Goal: Transaction & Acquisition: Purchase product/service

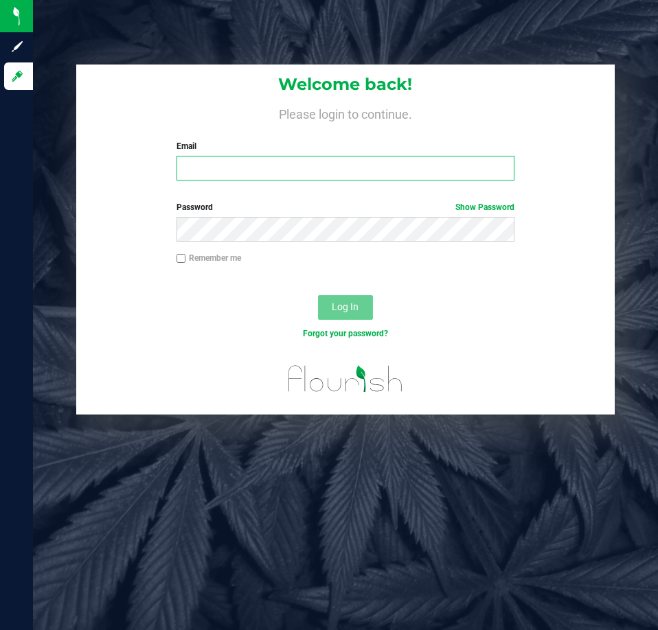
type input "[EMAIL_ADDRESS][DOMAIN_NAME]"
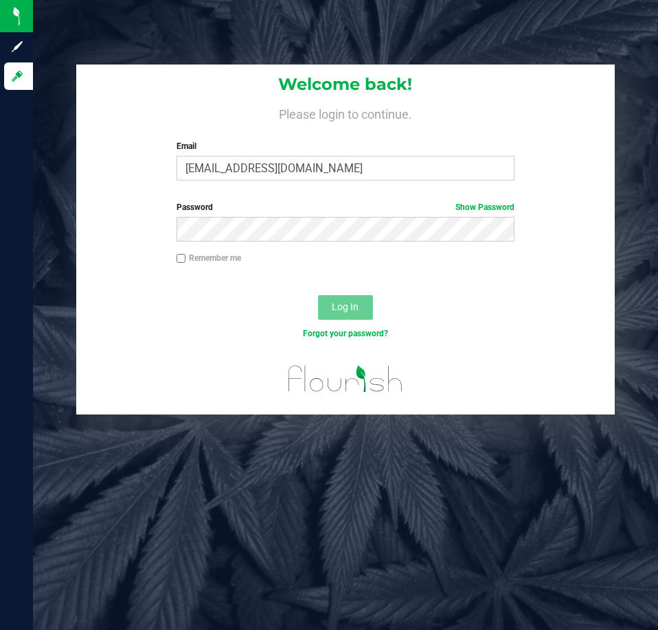
click at [339, 310] on span "Log In" at bounding box center [345, 306] width 27 height 11
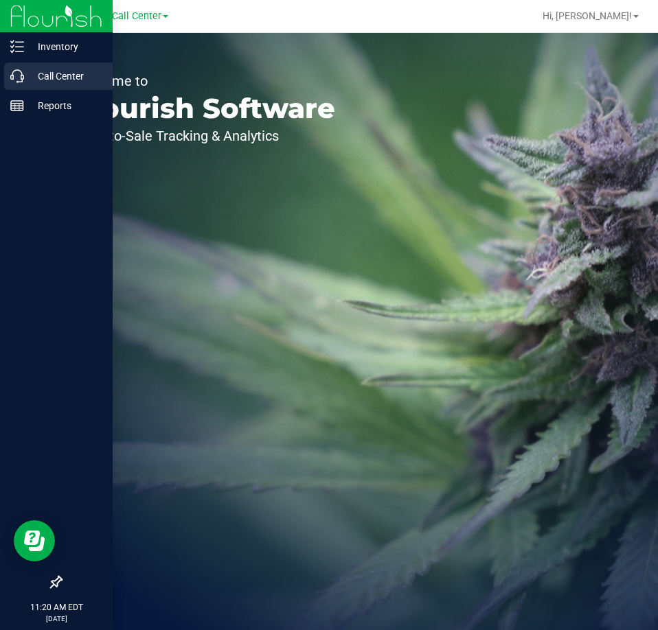
click at [32, 76] on p "Call Center" at bounding box center [65, 76] width 82 height 16
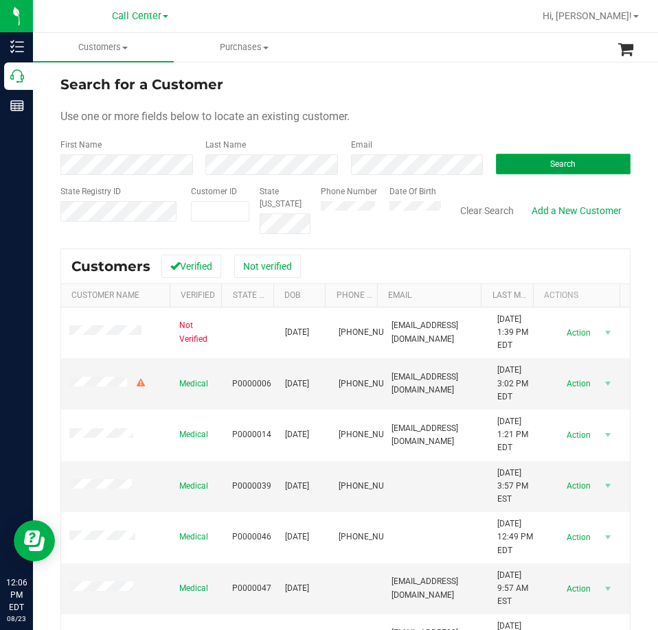
click at [532, 163] on button "Search" at bounding box center [563, 164] width 135 height 21
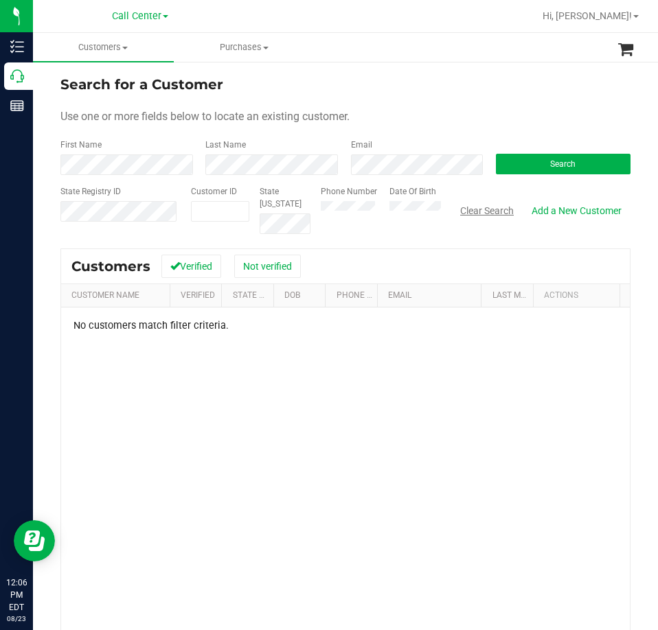
click at [482, 215] on button "Clear Search" at bounding box center [486, 210] width 71 height 23
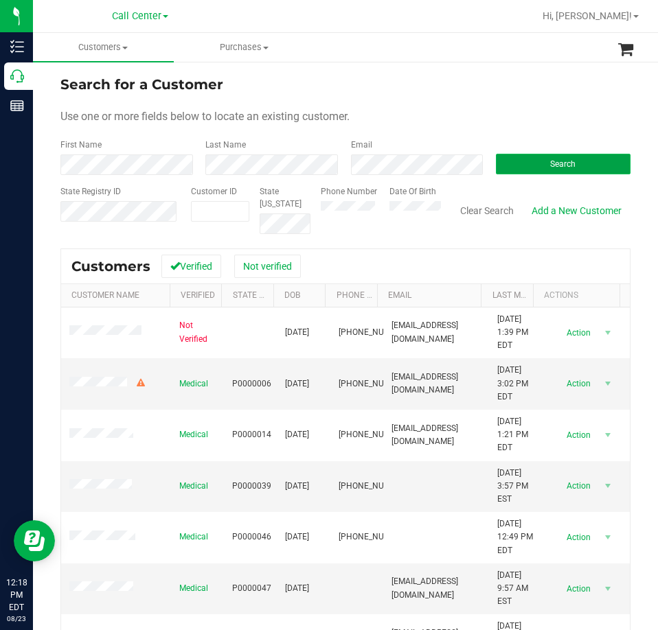
click at [560, 172] on button "Search" at bounding box center [563, 164] width 135 height 21
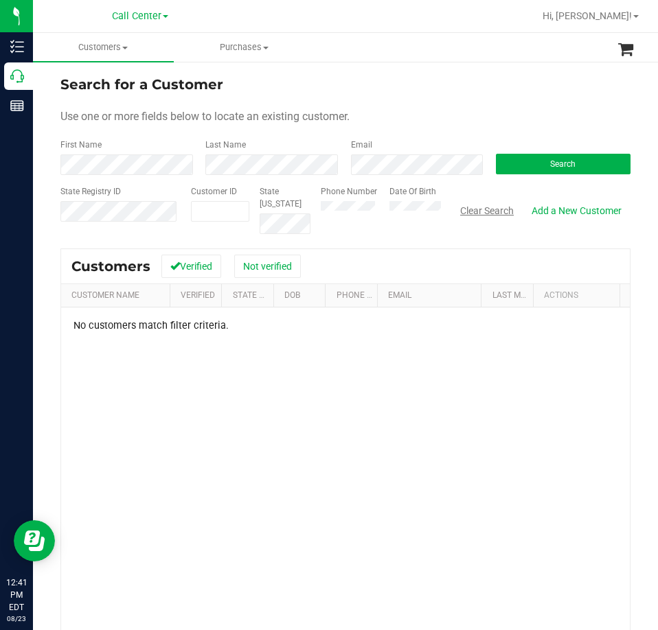
click at [467, 204] on button "Clear Search" at bounding box center [486, 210] width 71 height 23
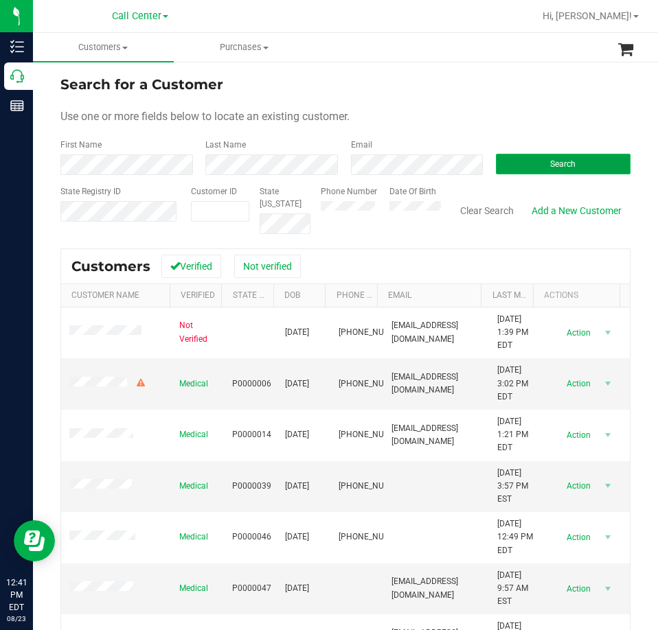
click at [550, 163] on span "Search" at bounding box center [562, 164] width 25 height 10
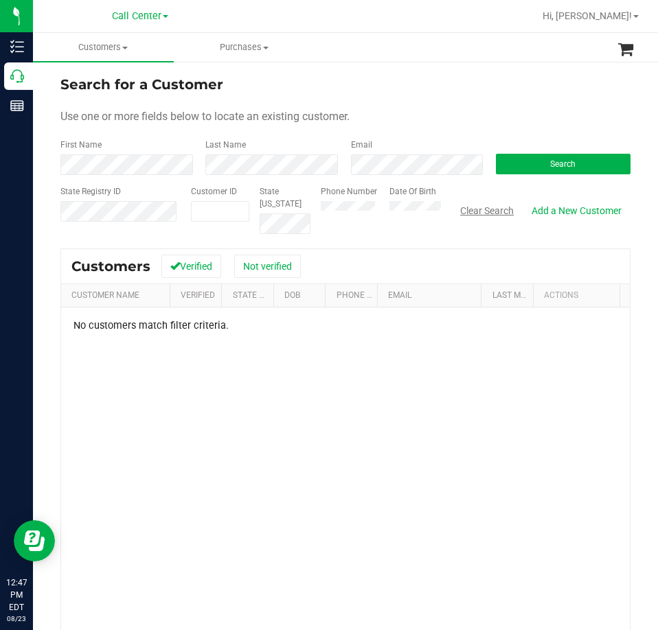
click at [490, 205] on button "Clear Search" at bounding box center [486, 210] width 71 height 23
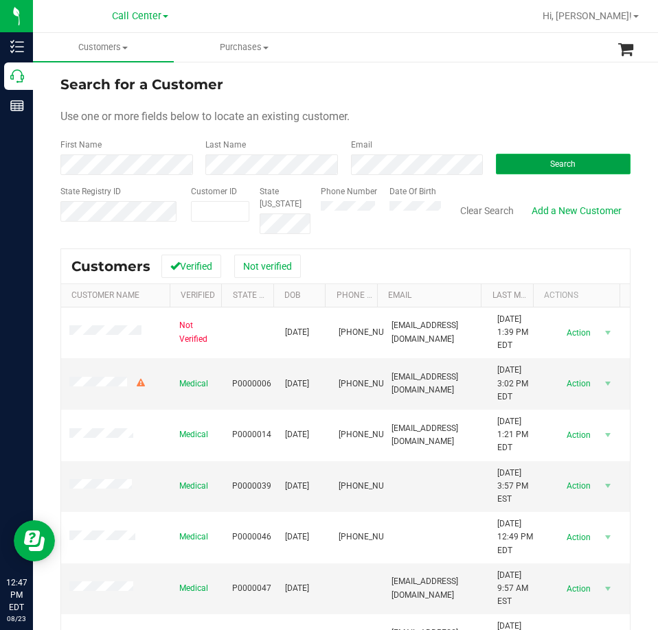
click at [509, 170] on button "Search" at bounding box center [563, 164] width 135 height 21
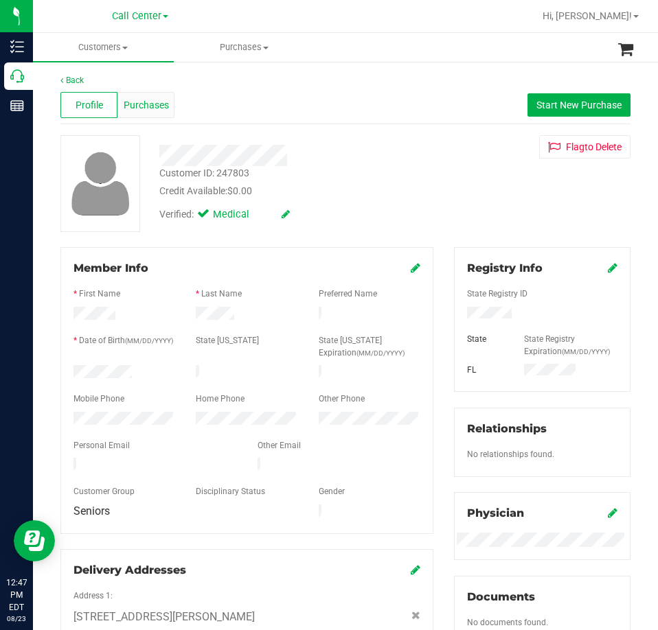
click at [128, 108] on span "Purchases" at bounding box center [146, 105] width 45 height 14
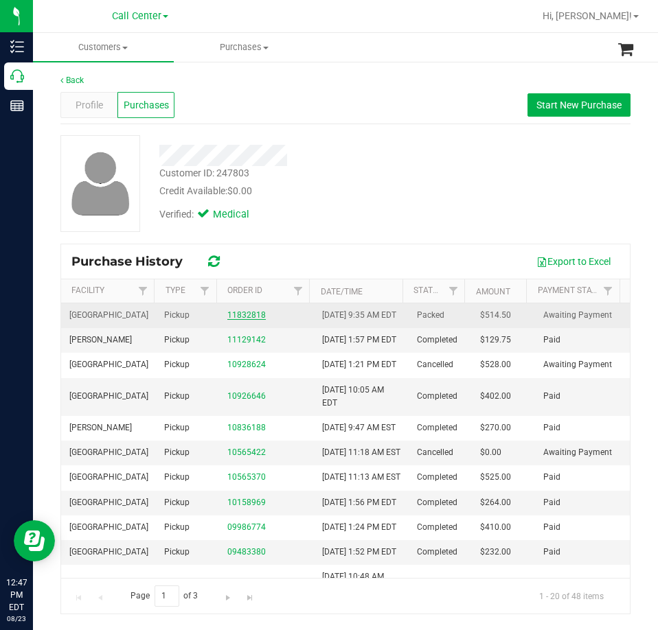
click at [255, 320] on link "11832818" at bounding box center [246, 315] width 38 height 10
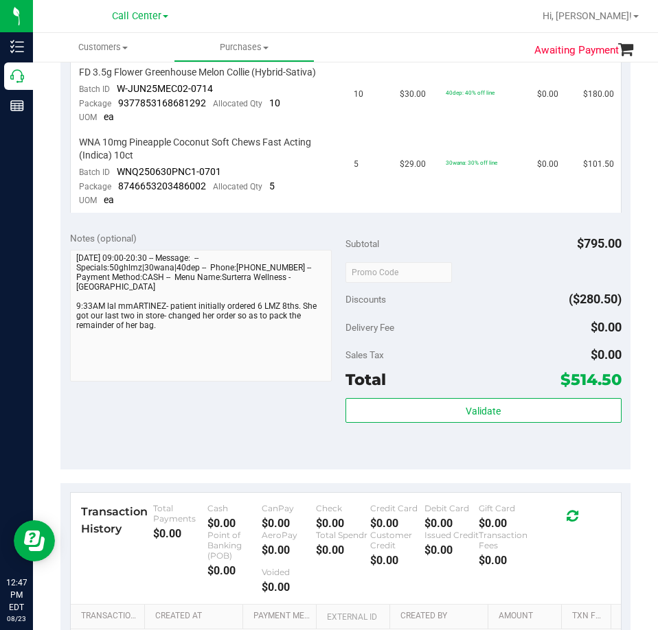
scroll to position [618, 0]
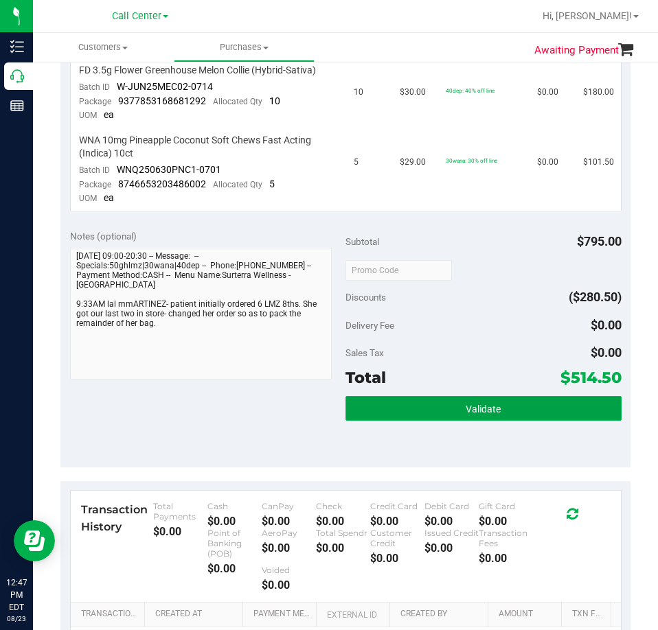
click at [468, 404] on span "Validate" at bounding box center [483, 409] width 35 height 11
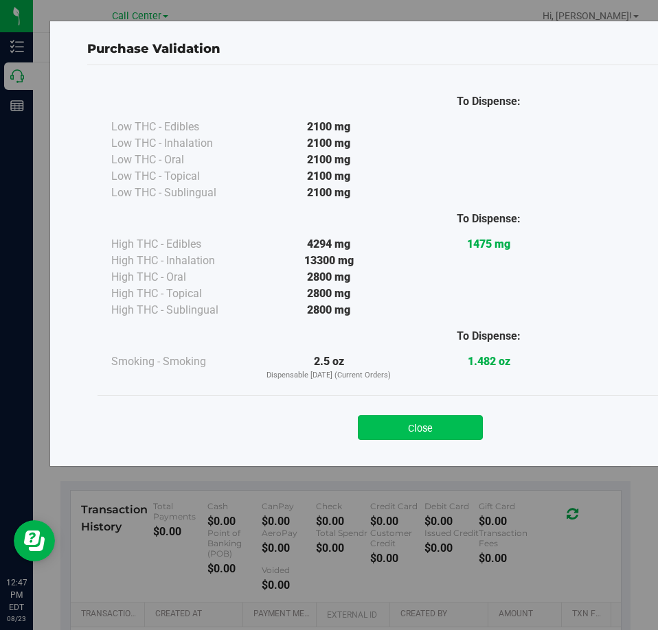
click at [445, 422] on button "Close" at bounding box center [420, 427] width 125 height 25
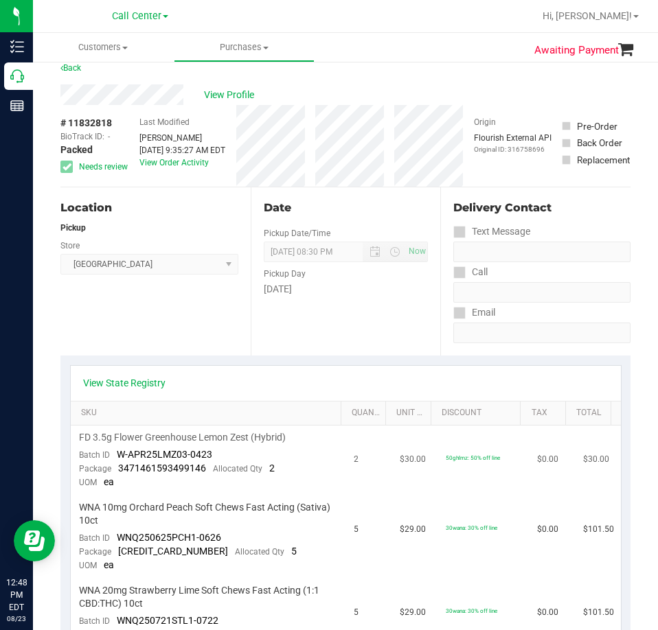
scroll to position [0, 0]
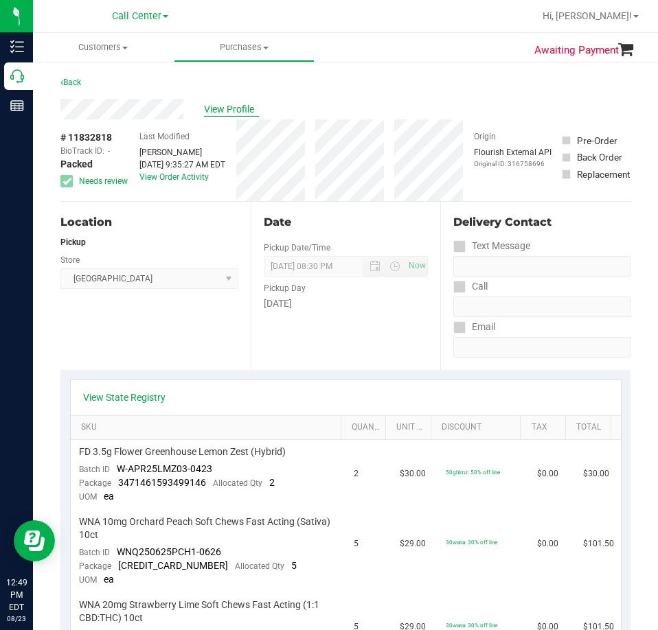
click at [229, 109] on span "View Profile" at bounding box center [231, 109] width 55 height 14
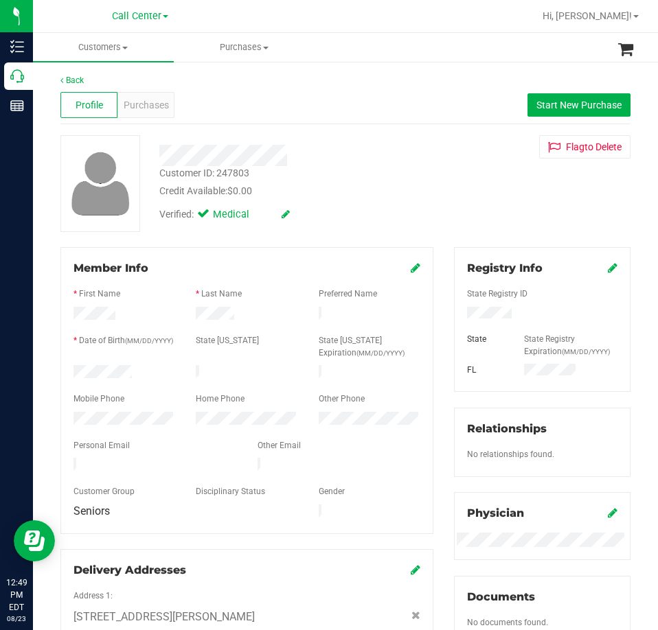
click at [608, 270] on icon at bounding box center [613, 267] width 10 height 11
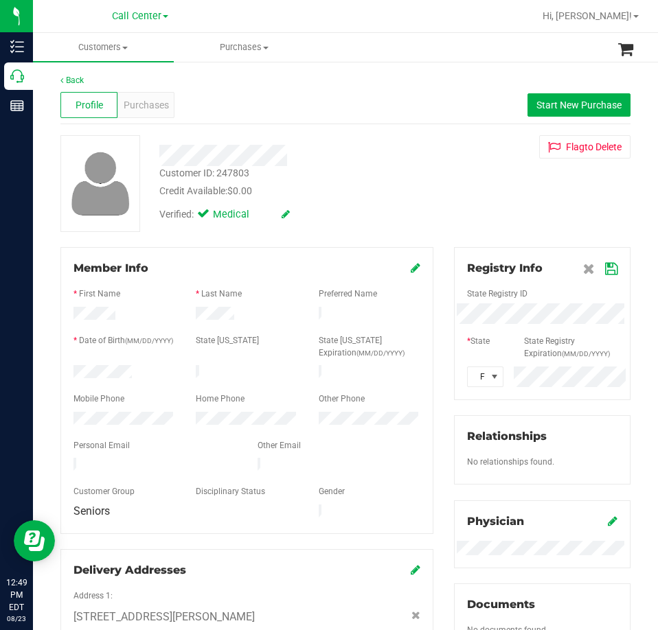
click at [605, 266] on icon at bounding box center [611, 269] width 12 height 11
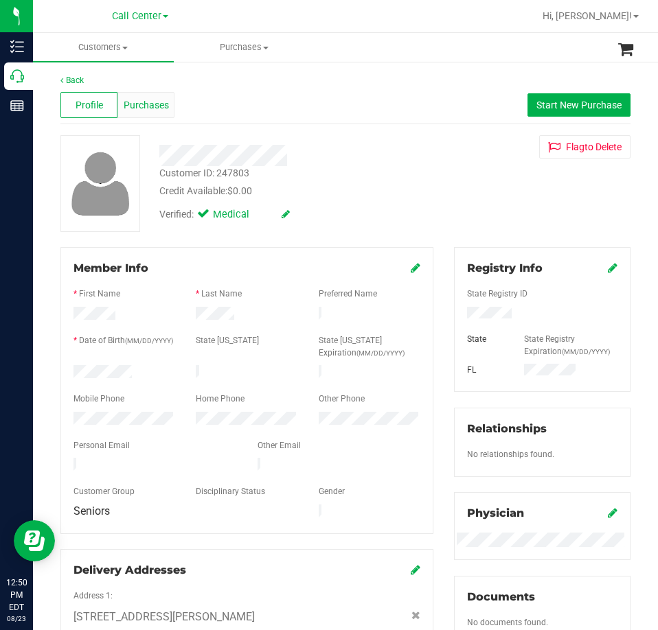
click at [124, 104] on span "Purchases" at bounding box center [146, 105] width 45 height 14
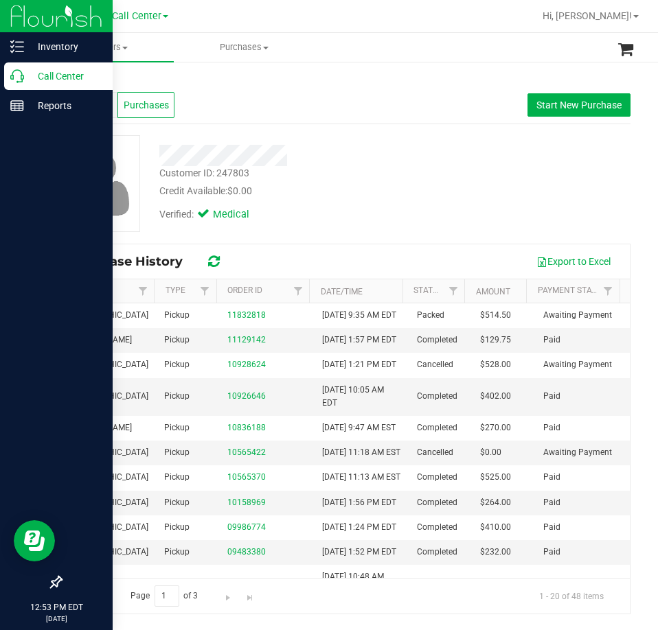
click at [40, 76] on p "Call Center" at bounding box center [65, 76] width 82 height 16
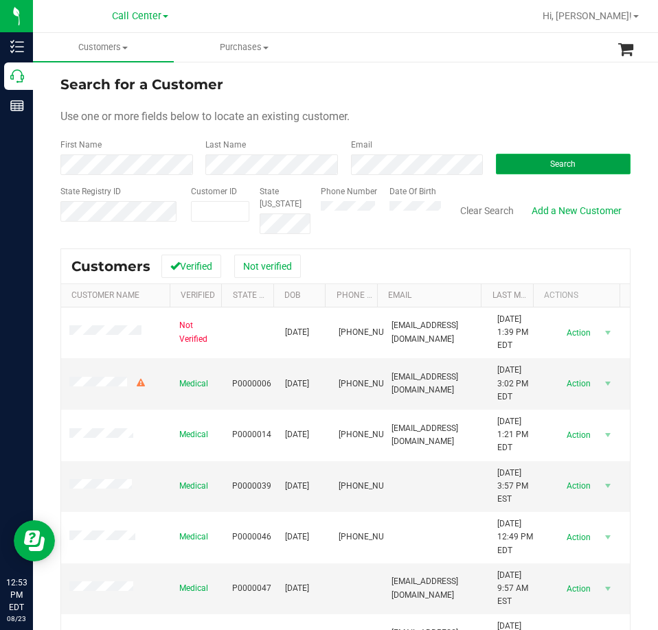
click at [561, 159] on span "Search" at bounding box center [562, 164] width 25 height 10
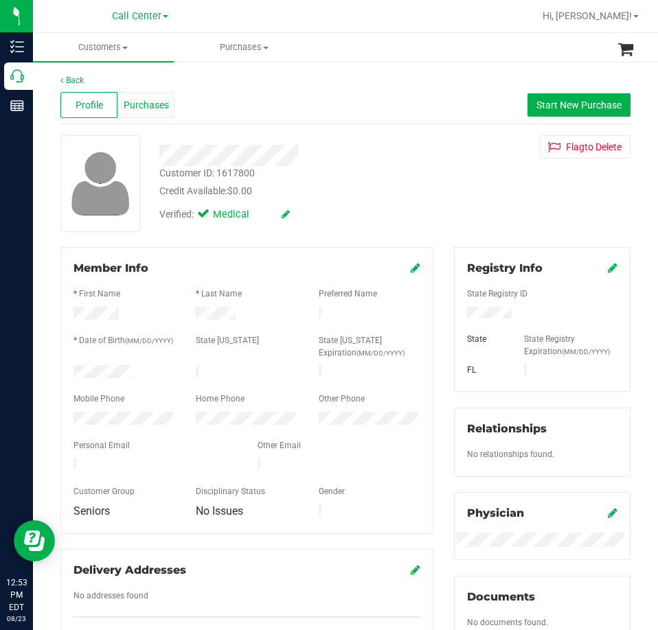
click at [152, 106] on span "Purchases" at bounding box center [146, 105] width 45 height 14
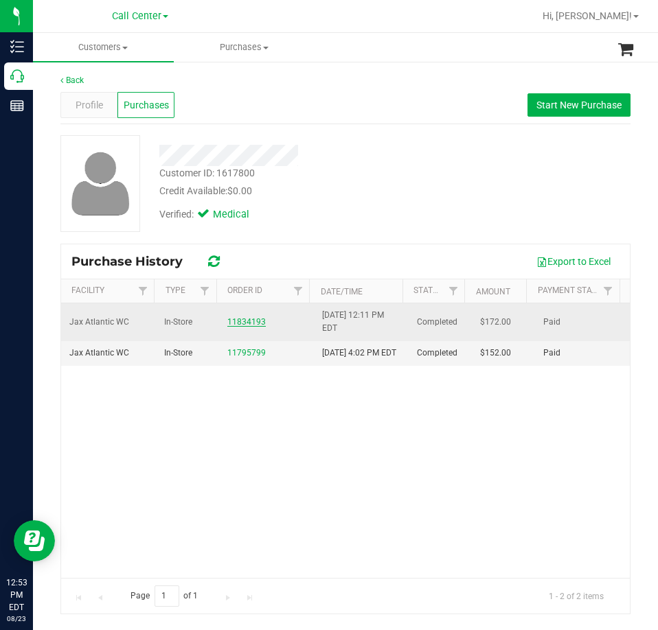
click at [259, 321] on link "11834193" at bounding box center [246, 322] width 38 height 10
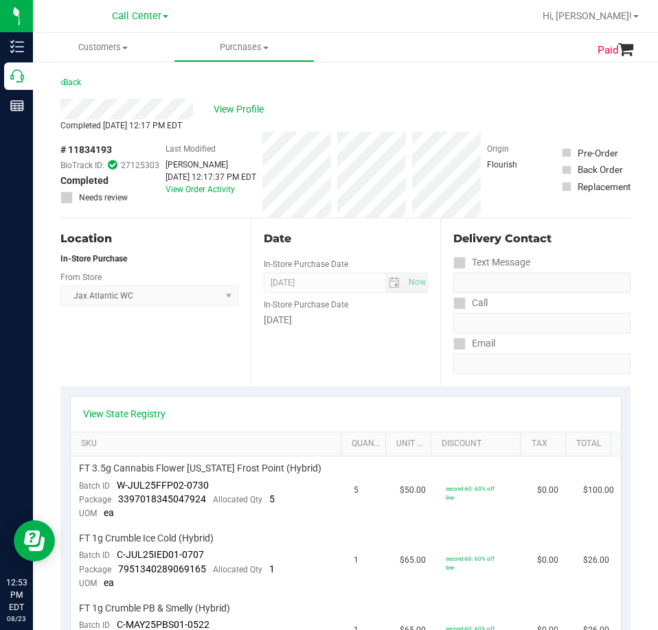
click at [192, 358] on div "Location In-Store Purchase From Store Jax Atlantic WC Select Store [PERSON_NAME…" at bounding box center [155, 302] width 190 height 168
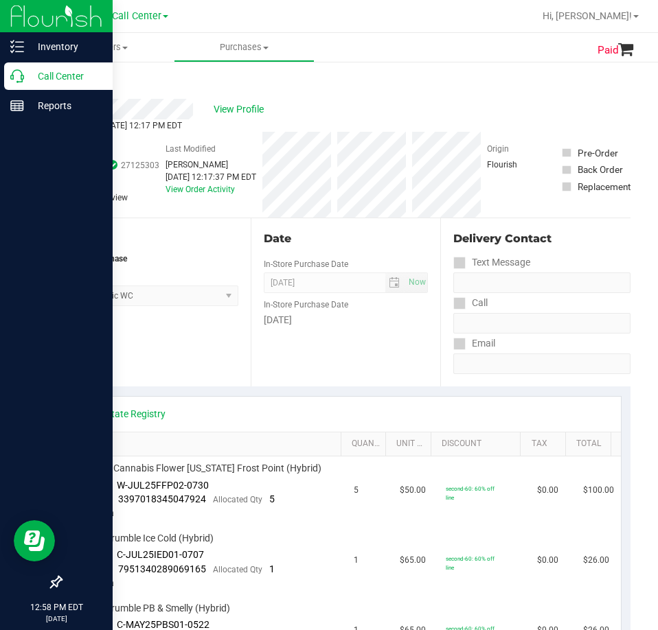
click at [21, 83] on div "Call Center" at bounding box center [58, 75] width 108 height 27
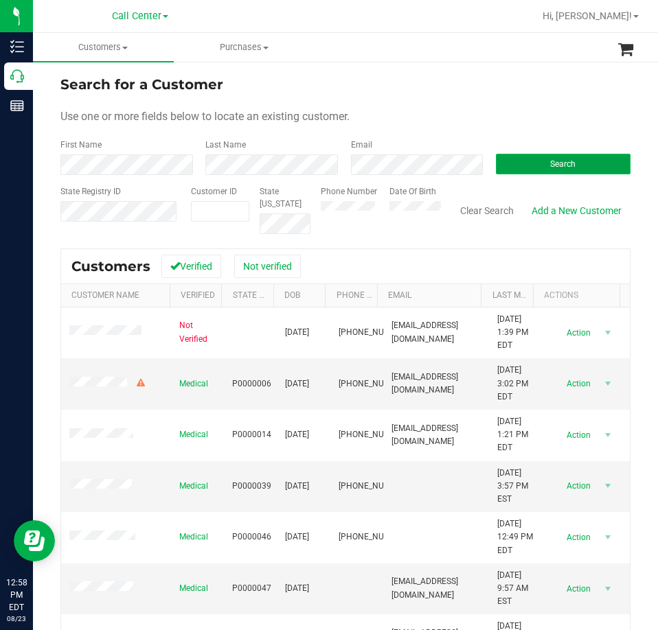
click at [505, 172] on button "Search" at bounding box center [563, 164] width 135 height 21
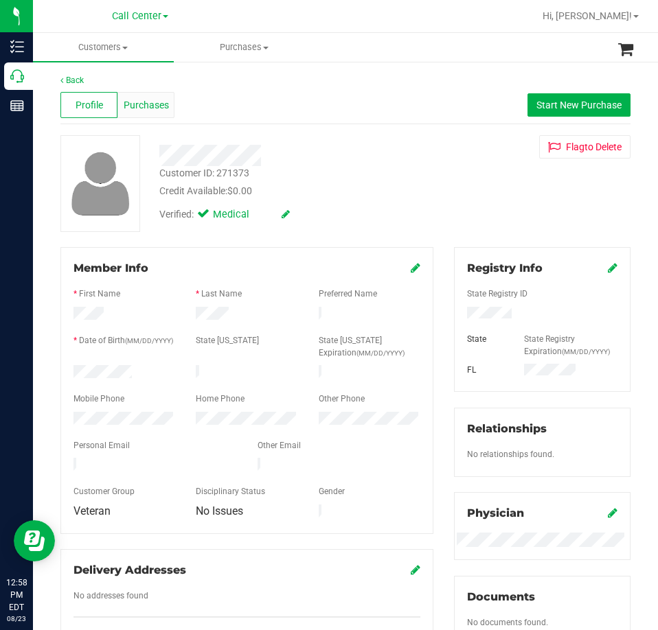
click at [157, 106] on span "Purchases" at bounding box center [146, 105] width 45 height 14
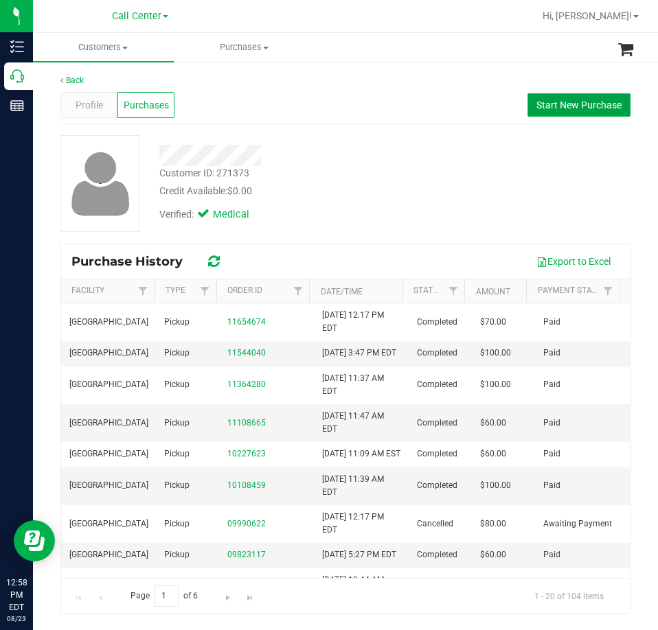
click at [539, 108] on span "Start New Purchase" at bounding box center [578, 105] width 85 height 11
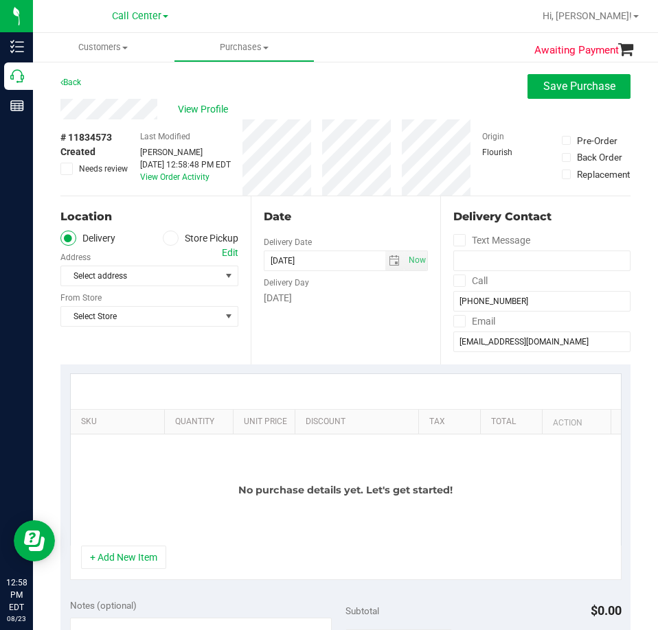
click at [203, 236] on label "Store Pickup" at bounding box center [201, 239] width 76 height 16
click at [0, 0] on input "Store Pickup" at bounding box center [0, 0] width 0 height 0
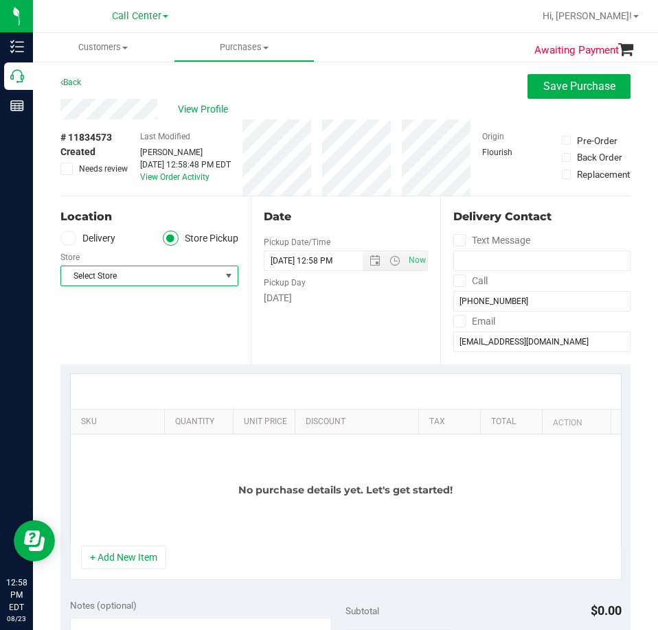
click at [157, 275] on span "Select Store" at bounding box center [140, 275] width 159 height 19
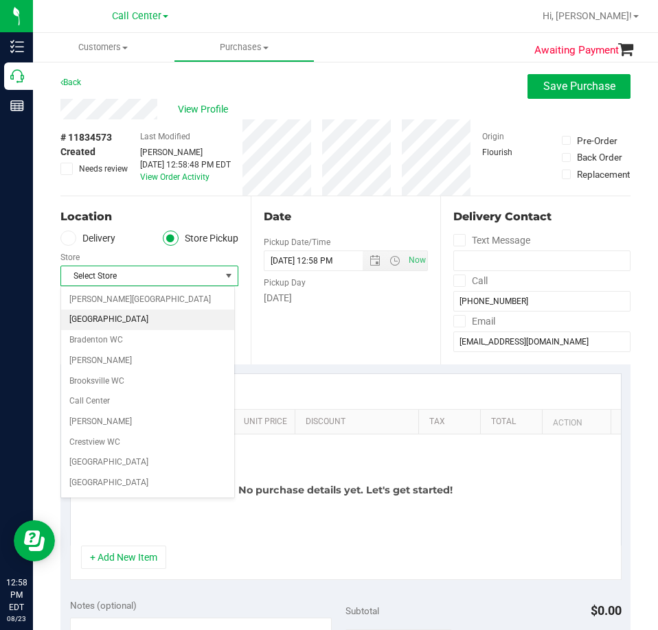
click at [123, 319] on li "[GEOGRAPHIC_DATA]" at bounding box center [147, 320] width 173 height 21
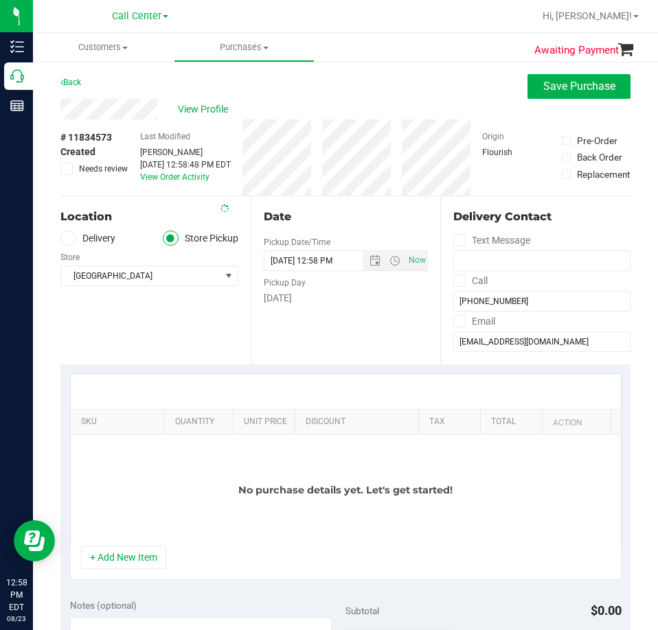
click at [184, 352] on div "Location Delivery Store Pickup Store [GEOGRAPHIC_DATA] WC Select Store [PERSON_…" at bounding box center [155, 280] width 190 height 168
drag, startPoint x: 542, startPoint y: 100, endPoint x: 547, endPoint y: 85, distance: 15.7
click at [545, 95] on purchase-details "Back Save Purchase View Profile # 11834573 Created Needs review Last Modified […" at bounding box center [345, 582] width 570 height 1016
click at [548, 80] on span "Save Purchase" at bounding box center [579, 86] width 72 height 13
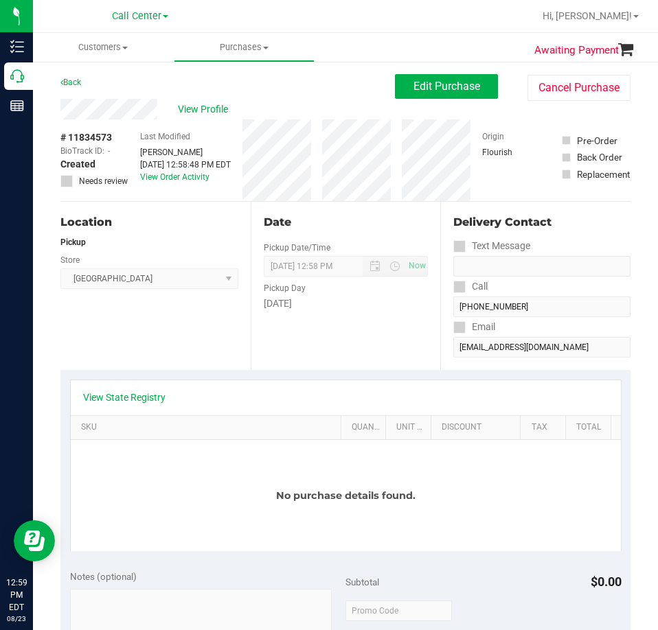
click at [163, 342] on div "Location Pickup Store [GEOGRAPHIC_DATA] WC Select Store [PERSON_NAME][GEOGRAPHI…" at bounding box center [155, 286] width 190 height 168
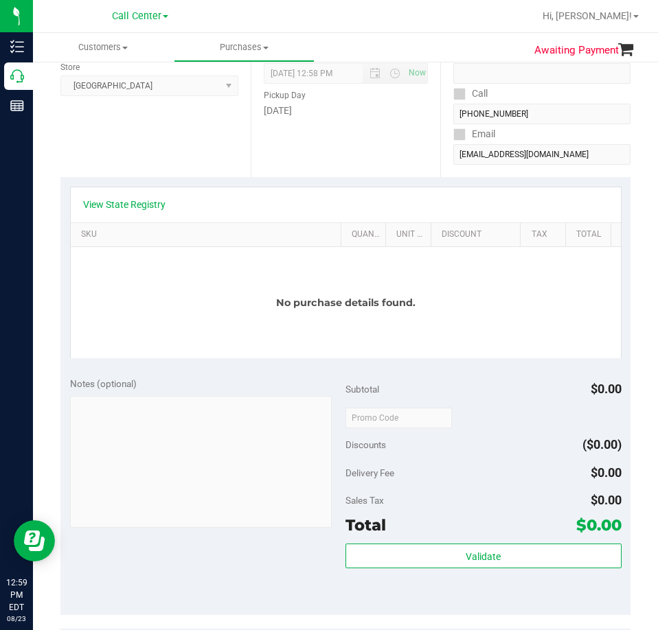
scroll to position [206, 0]
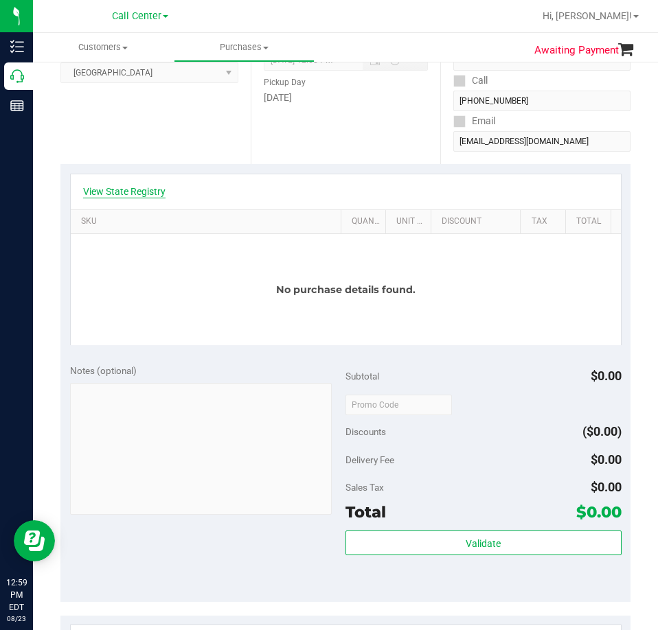
click at [141, 193] on link "View State Registry" at bounding box center [124, 192] width 82 height 14
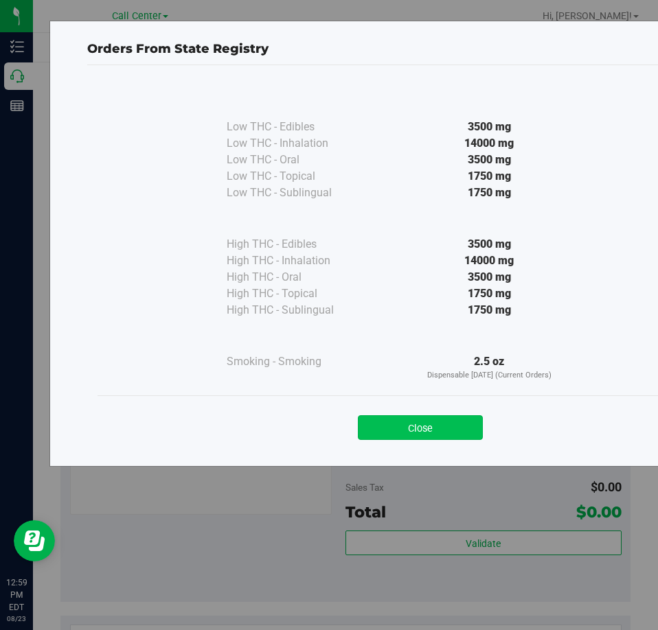
click at [404, 434] on button "Close" at bounding box center [420, 427] width 125 height 25
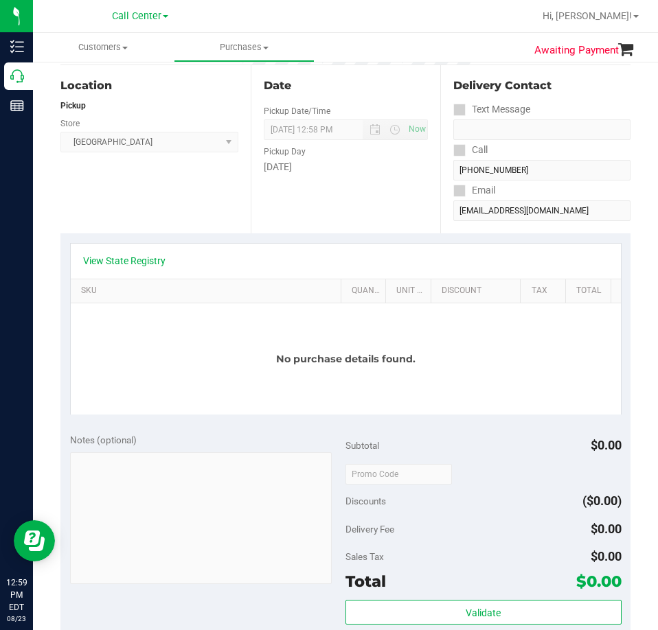
scroll to position [0, 0]
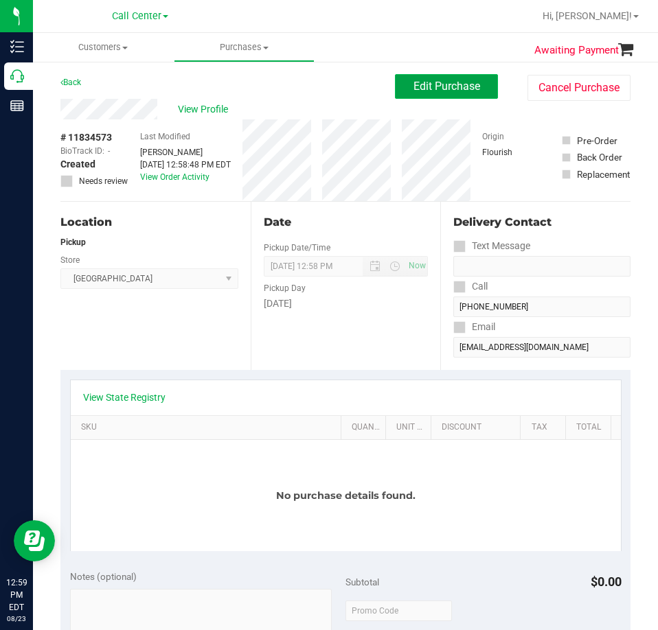
click at [450, 87] on span "Edit Purchase" at bounding box center [446, 86] width 67 height 13
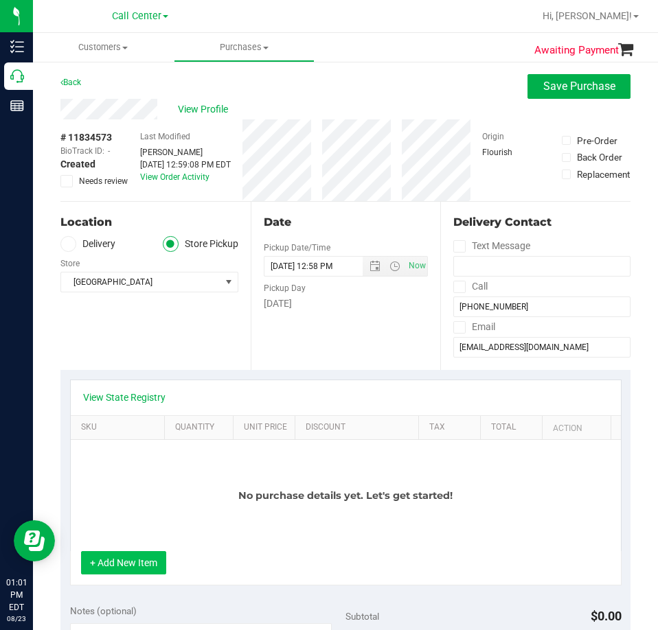
click at [128, 558] on button "+ Add New Item" at bounding box center [123, 562] width 85 height 23
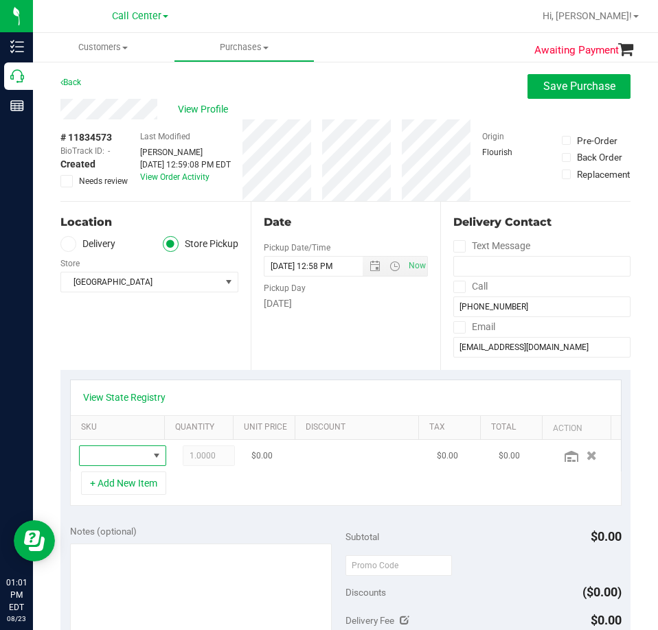
click at [109, 455] on span "NO DATA FOUND" at bounding box center [114, 455] width 69 height 19
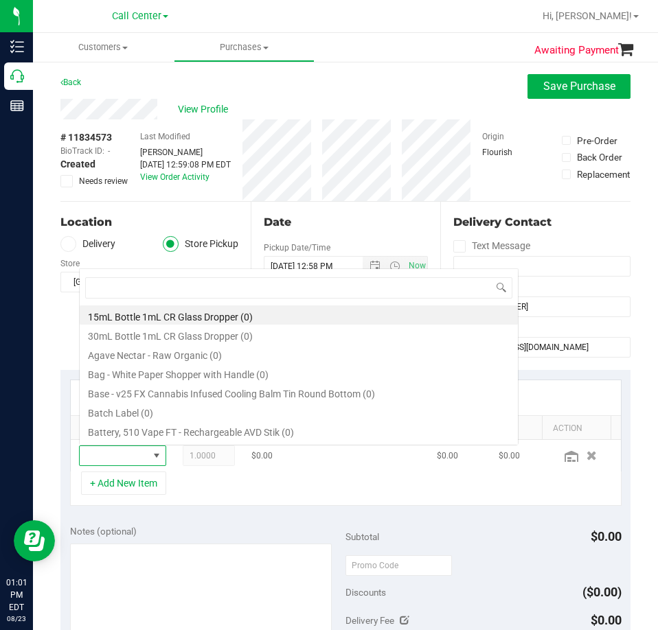
scroll to position [21, 56]
type input "bdl"
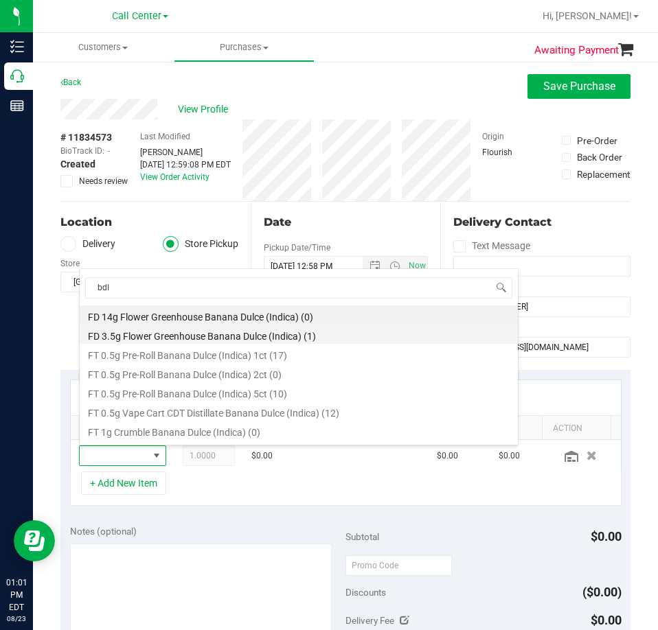
click at [297, 336] on li "FD 3.5g Flower Greenhouse Banana Dulce (Indica) (1)" at bounding box center [299, 334] width 438 height 19
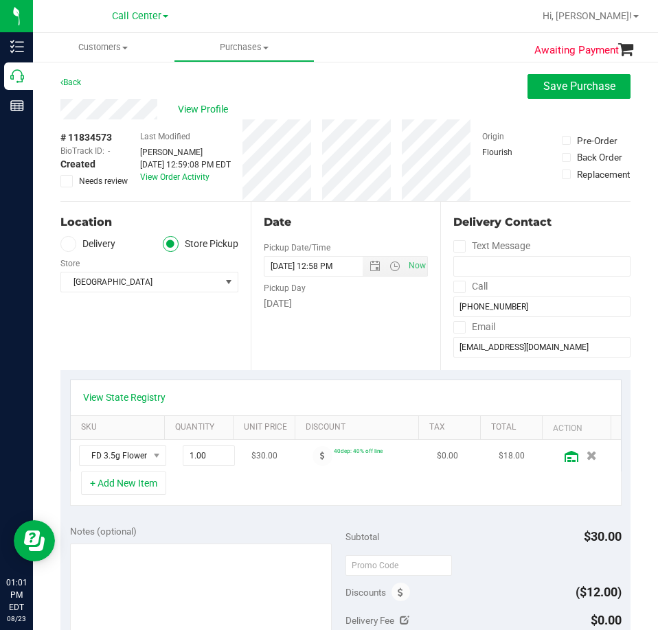
click at [564, 452] on icon at bounding box center [571, 456] width 14 height 11
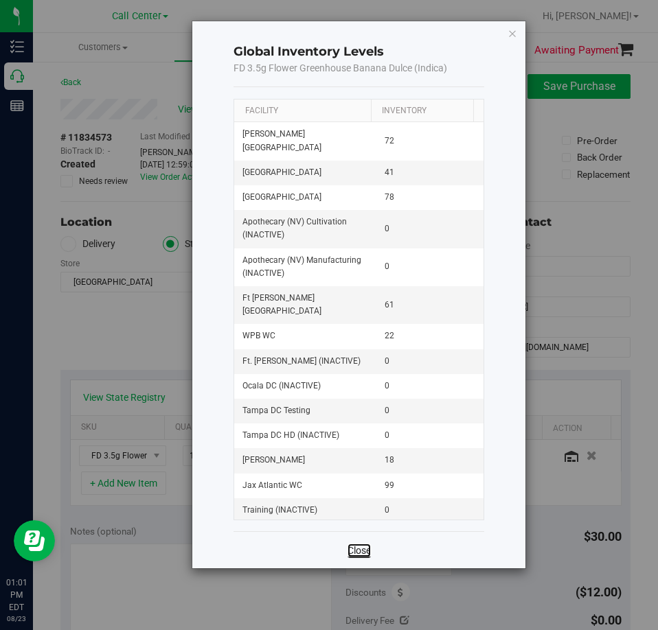
click at [360, 548] on link "Close" at bounding box center [358, 551] width 23 height 14
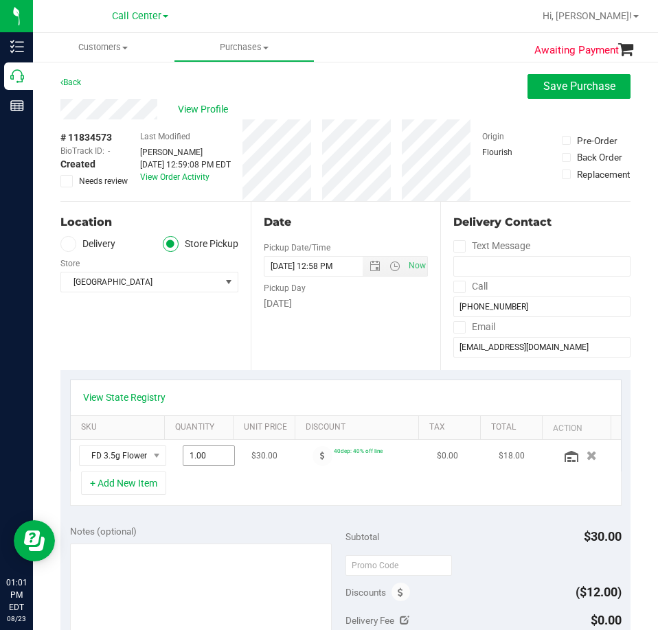
click at [183, 454] on span "1.00 1" at bounding box center [209, 456] width 52 height 21
click at [183, 454] on input "1" at bounding box center [208, 455] width 51 height 19
type input "3"
type input "3.00"
drag, startPoint x: 264, startPoint y: 356, endPoint x: 254, endPoint y: 380, distance: 26.1
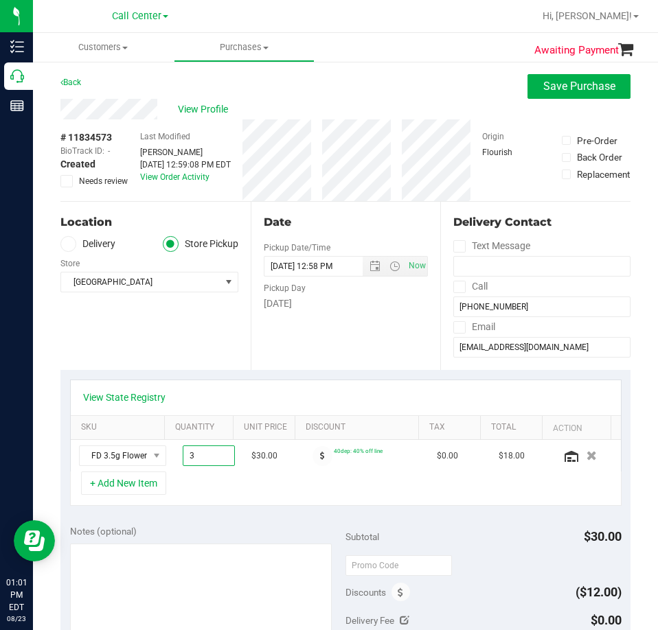
click at [267, 359] on div "Date Pickup Date/Time [DATE] Now [DATE] 12:58 PM Now Pickup Day [DATE]" at bounding box center [346, 286] width 190 height 168
click at [159, 391] on link "View State Registry" at bounding box center [124, 398] width 82 height 14
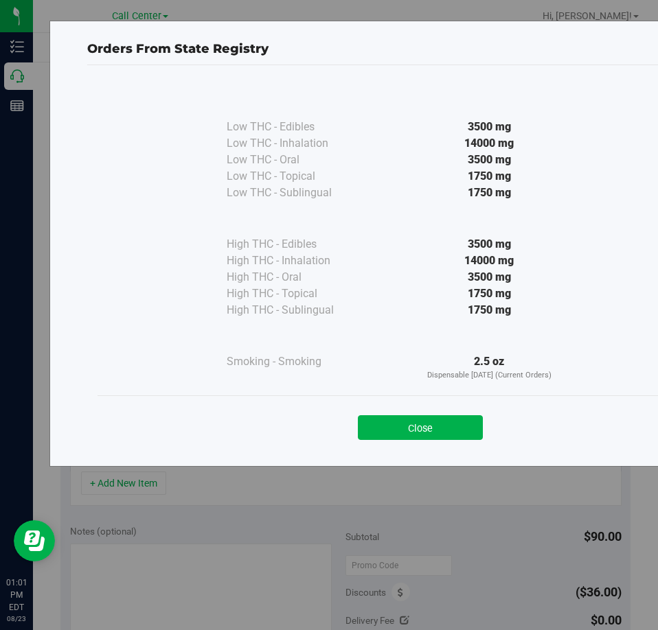
drag, startPoint x: 424, startPoint y: 424, endPoint x: 514, endPoint y: 476, distance: 103.7
click at [426, 426] on button "Close" at bounding box center [420, 427] width 125 height 25
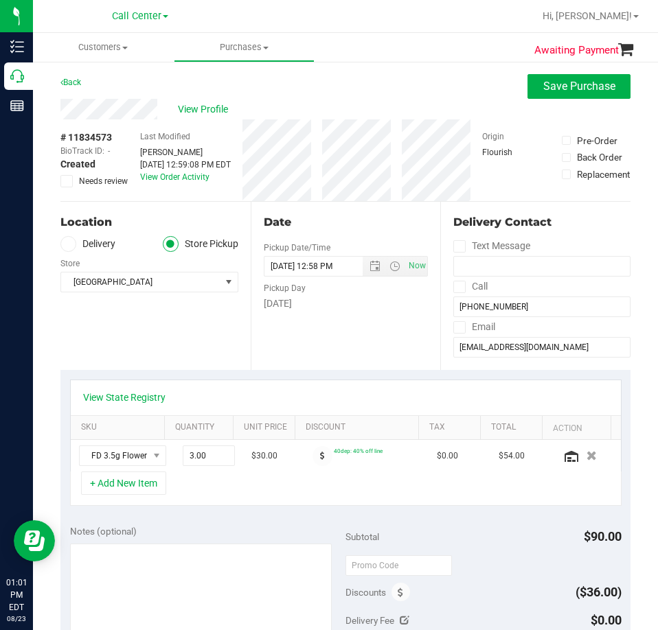
click at [382, 540] on div "Subtotal $90.00" at bounding box center [483, 537] width 276 height 25
click at [181, 548] on textarea at bounding box center [201, 610] width 262 height 132
type textarea "CC"
drag, startPoint x: 439, startPoint y: 508, endPoint x: 447, endPoint y: 507, distance: 8.3
click at [446, 508] on div "View State Registry SKU Quantity Unit Price Discount Tax Total Action FD 3.5g F…" at bounding box center [345, 443] width 570 height 146
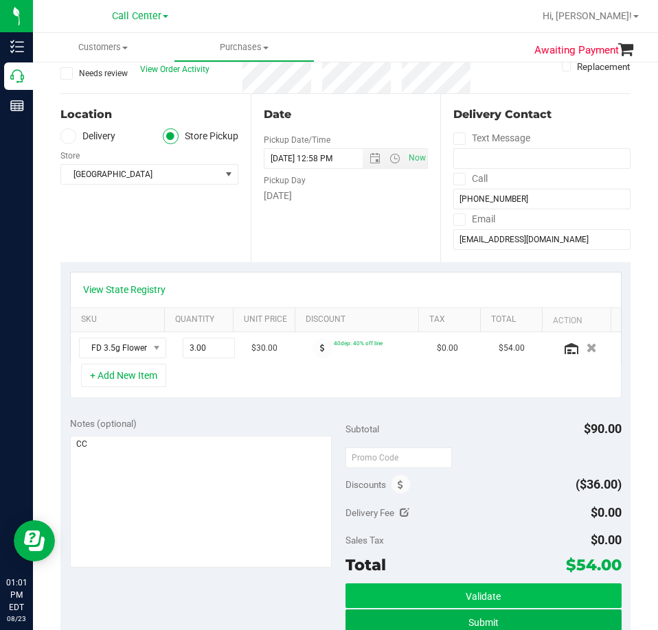
scroll to position [275, 0]
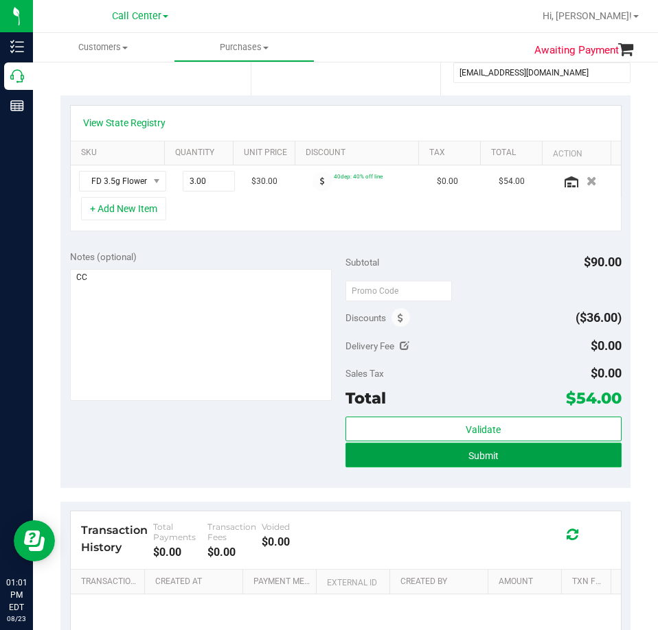
click at [468, 459] on span "Submit" at bounding box center [483, 455] width 30 height 11
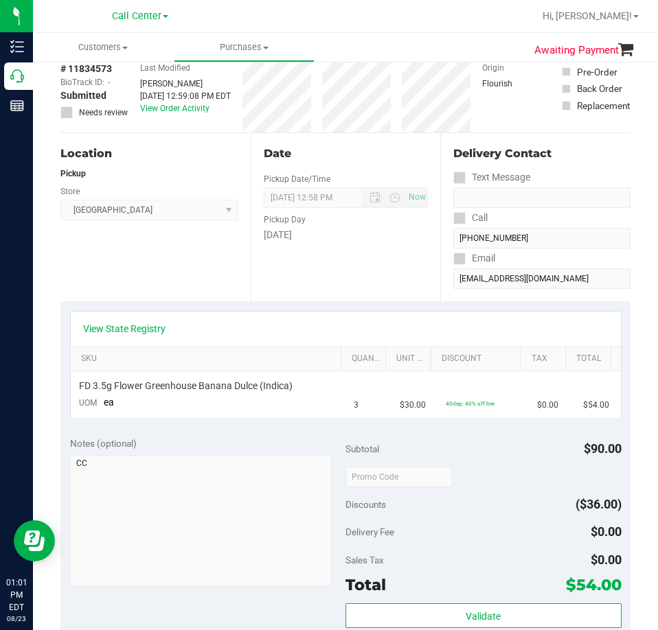
scroll to position [206, 0]
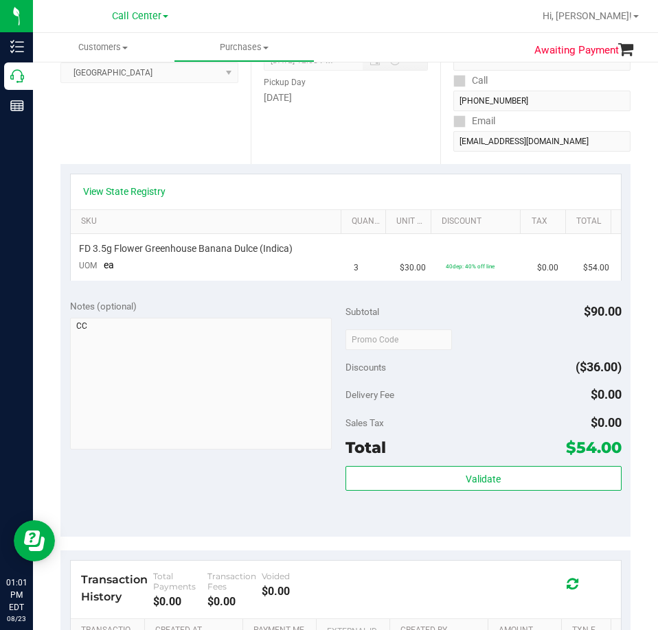
click at [582, 437] on div "$54.00" at bounding box center [594, 447] width 56 height 25
click at [586, 448] on span "$54.00" at bounding box center [594, 447] width 56 height 19
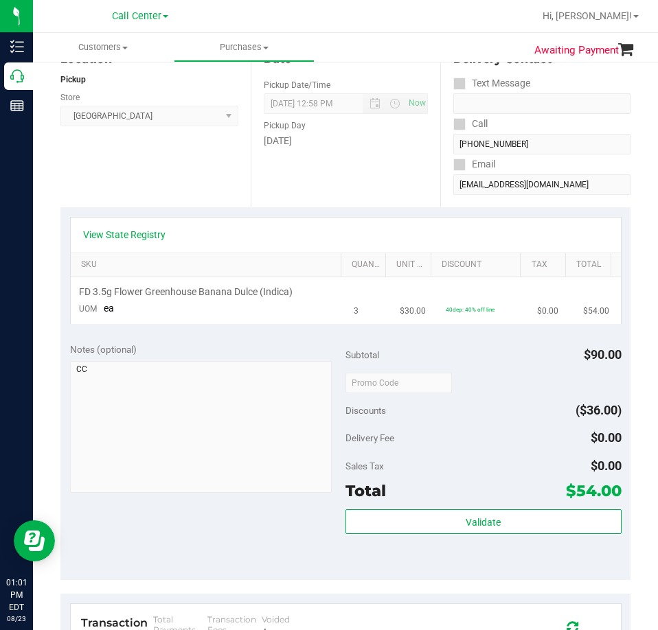
scroll to position [0, 0]
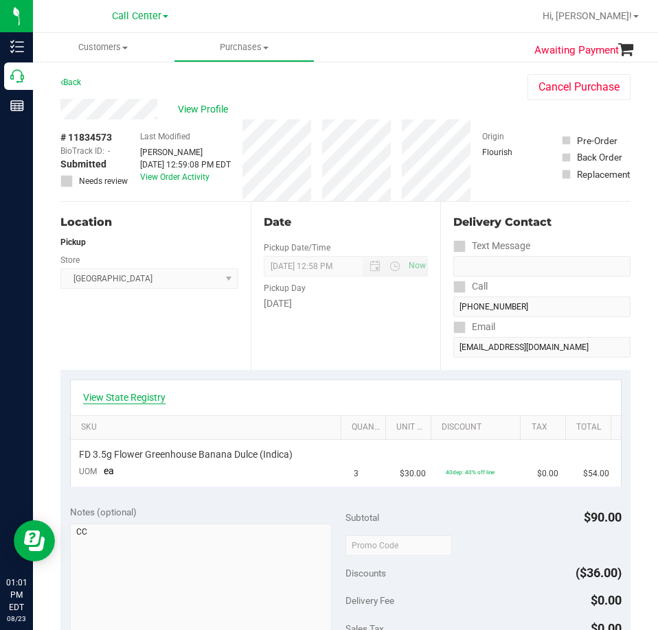
click at [133, 398] on link "View State Registry" at bounding box center [124, 398] width 82 height 14
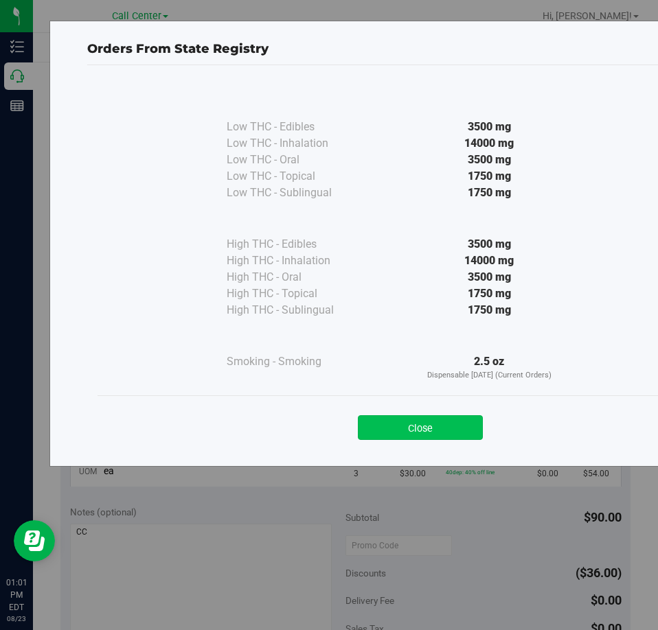
click at [474, 429] on button "Close" at bounding box center [420, 427] width 125 height 25
